Goal: Complete application form

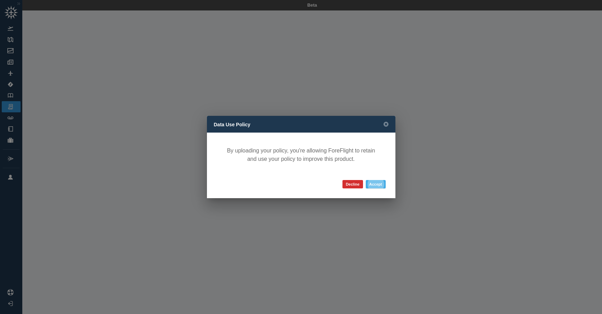
click at [377, 183] on button "Accept" at bounding box center [376, 184] width 20 height 8
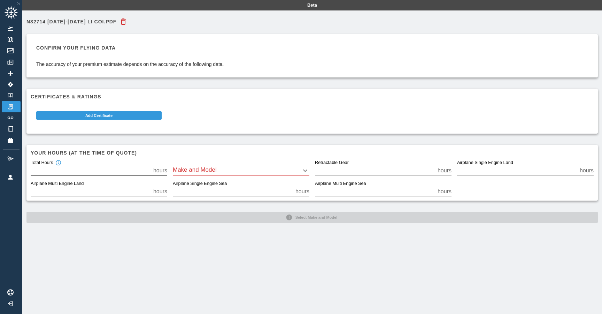
drag, startPoint x: 51, startPoint y: 170, endPoint x: 18, endPoint y: 166, distance: 33.0
click at [18, 166] on div "Beta N32714 [DATE]-[DATE] LI COI.pdf Confirm your flying data The accuracy of y…" at bounding box center [301, 157] width 602 height 314
type input "*"
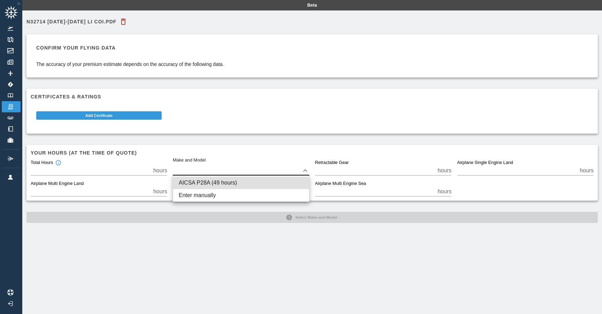
click at [196, 171] on body "Beta N32714 [DATE]-[DATE] LI COI.pdf Confirm your flying data The accuracy of y…" at bounding box center [301, 157] width 602 height 314
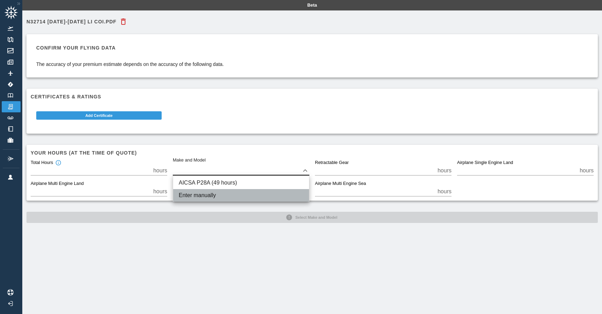
click at [224, 198] on li "Enter manually" at bounding box center [241, 195] width 136 height 13
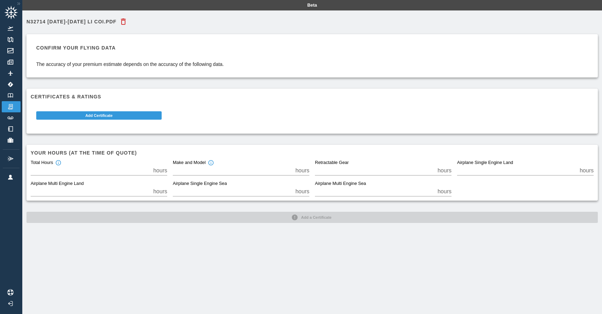
click at [551, 172] on input "**" at bounding box center [517, 171] width 120 height 10
drag, startPoint x: 467, startPoint y: 170, endPoint x: 439, endPoint y: 170, distance: 28.2
click at [445, 170] on div "Total Hours * hours Make and Model * hours Retractable Gear * hours Airplane Si…" at bounding box center [309, 175] width 569 height 42
type input "*"
click at [212, 266] on div "N32714 [DATE]-[DATE] LI COI.pdf Confirm your flying data The accuracy of your p…" at bounding box center [312, 167] width 580 height 314
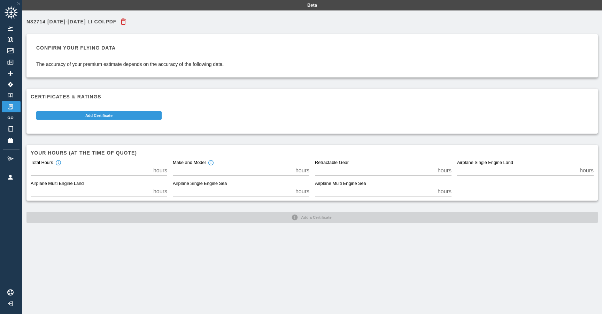
click at [172, 253] on div "N32714 [DATE]-[DATE] LI COI.pdf Confirm your flying data The accuracy of your p…" at bounding box center [312, 167] width 580 height 314
click at [13, 117] on img at bounding box center [11, 117] width 8 height 3
